Goal: Navigation & Orientation: Go to known website

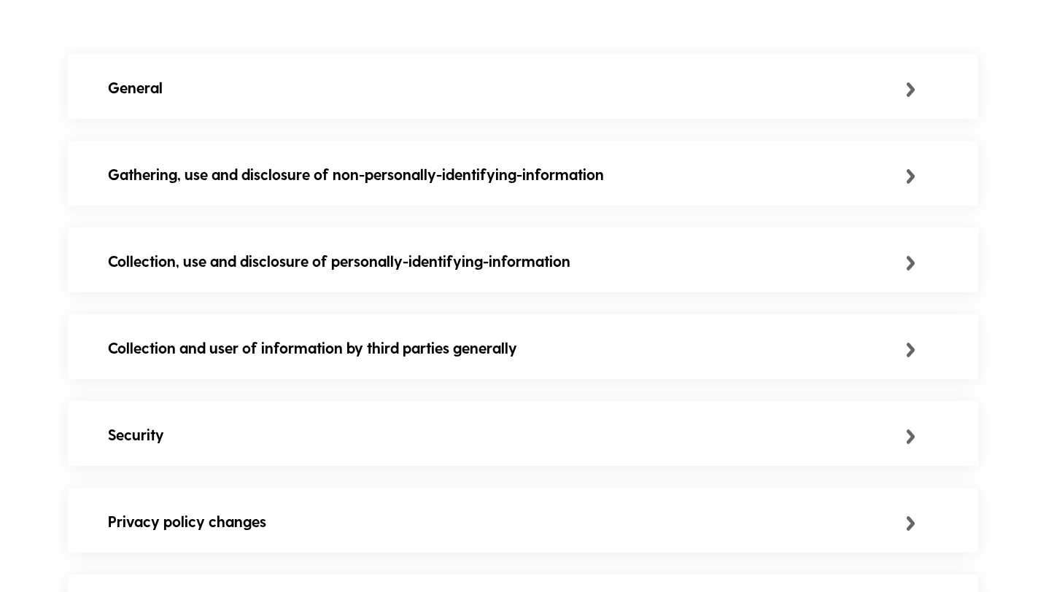
scroll to position [731, 0]
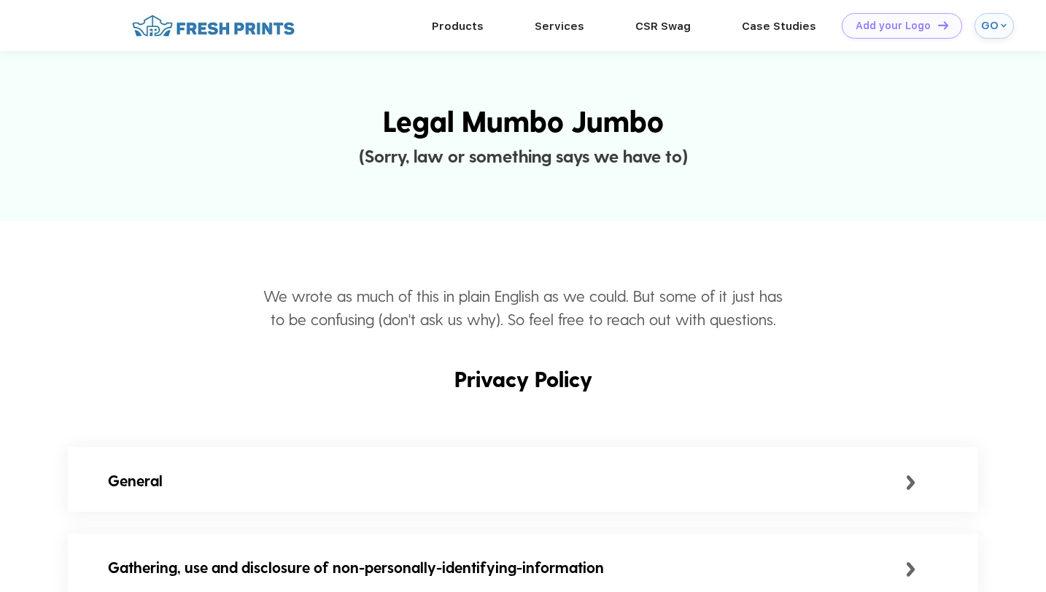
click at [998, 34] on div "GO" at bounding box center [993, 26] width 39 height 26
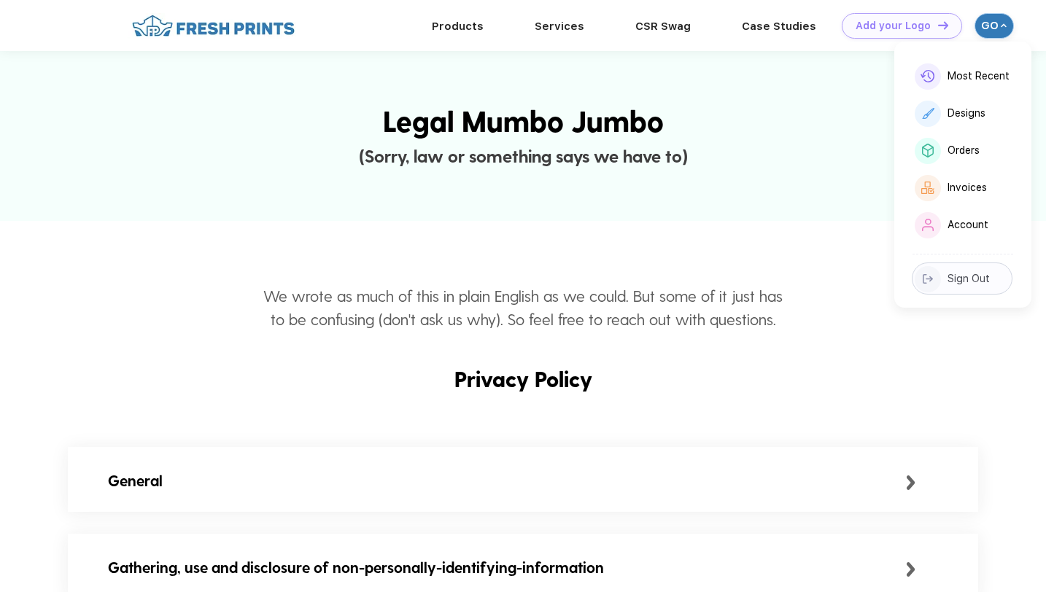
click at [928, 278] on img at bounding box center [928, 279] width 10 height 10
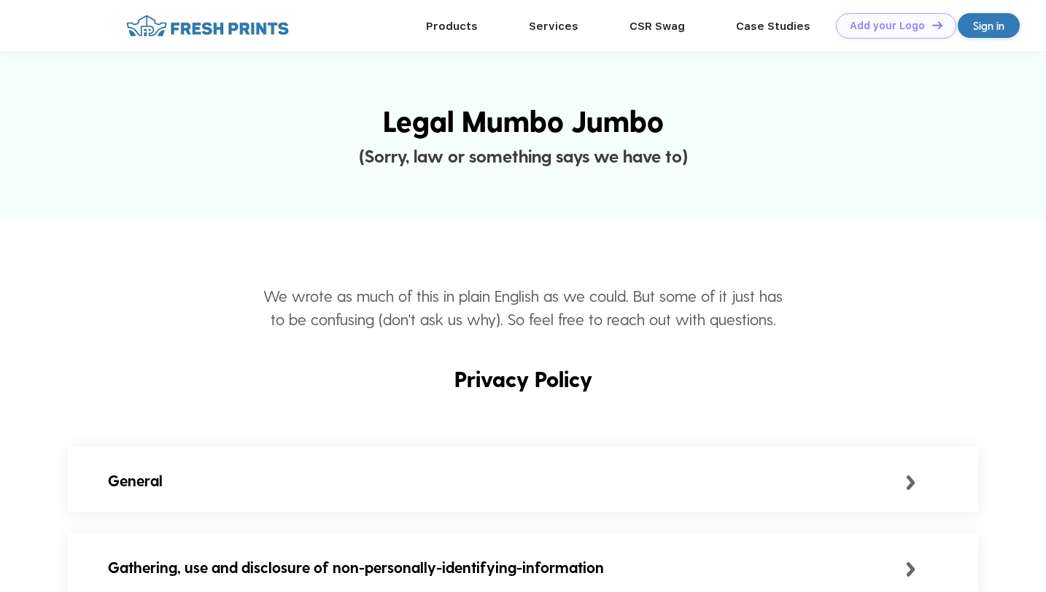
click at [1001, 12] on div "Products Services Printing Fulfillment CSR Swag BIPOC-Owned Brands Women-Owned …" at bounding box center [523, 25] width 1046 height 51
click at [1001, 23] on div "Sign in" at bounding box center [988, 26] width 31 height 17
